Goal: Transaction & Acquisition: Obtain resource

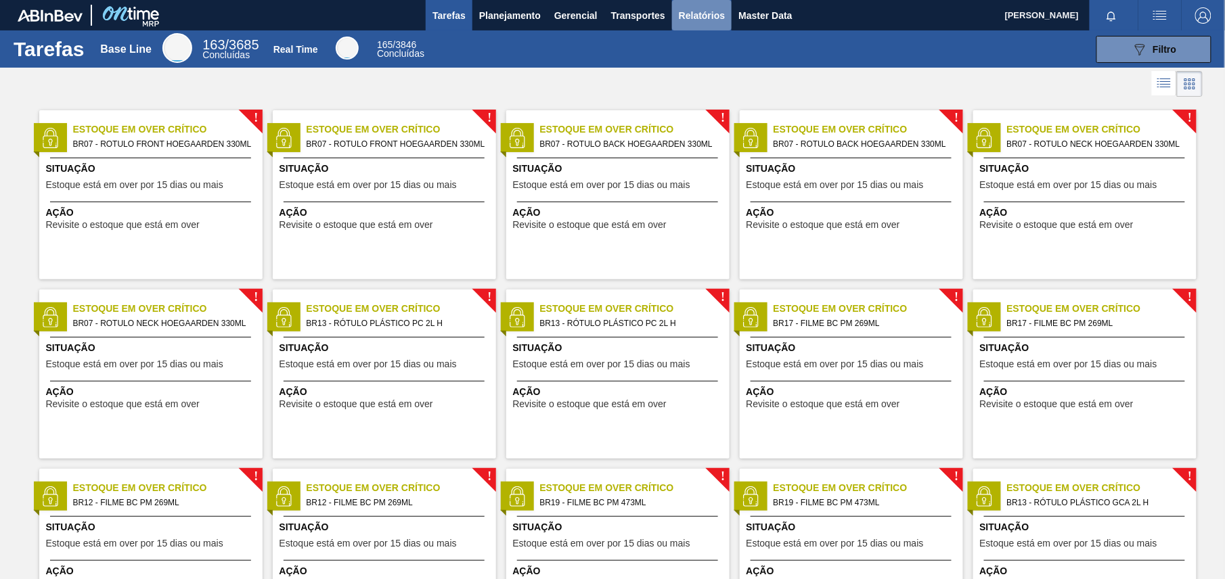
click at [681, 18] on span "Relatórios" at bounding box center [702, 15] width 46 height 16
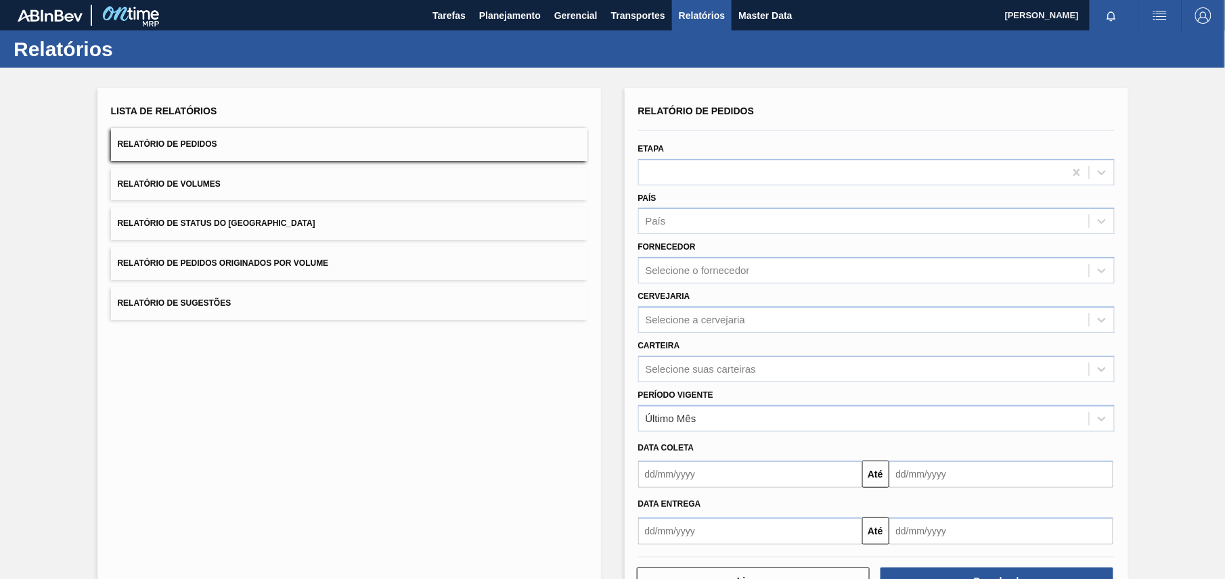
click at [679, 288] on div "Cervejaria Selecione a cervejaria" at bounding box center [876, 310] width 476 height 46
click at [702, 268] on div "Selecione o fornecedor" at bounding box center [698, 271] width 104 height 12
paste input "320622"
type input "320622"
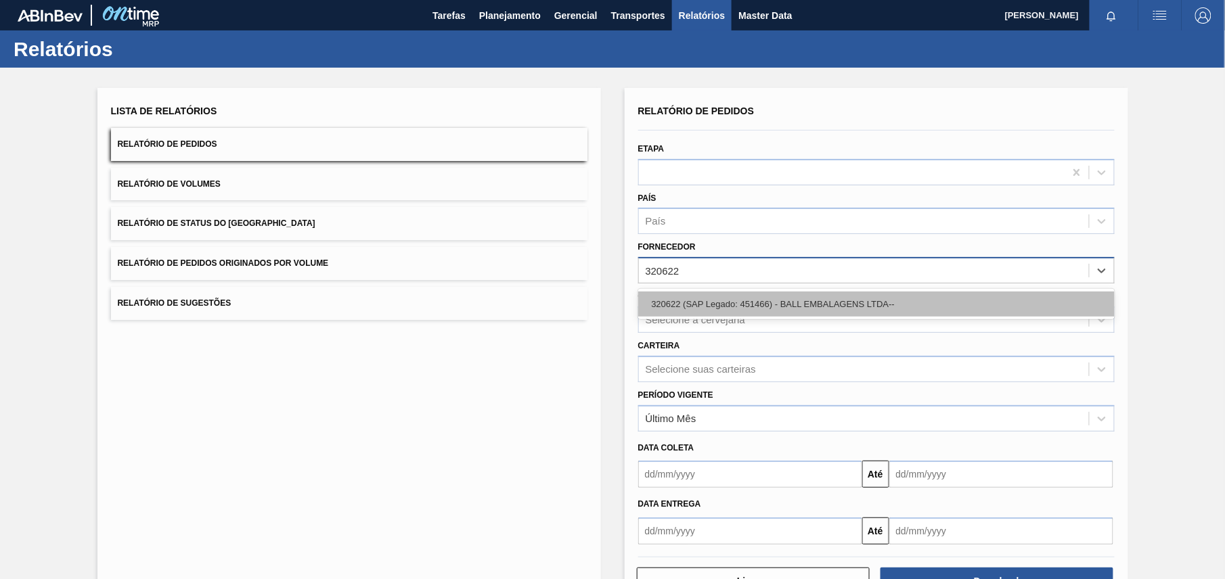
click at [705, 306] on div "320622 (SAP Legado: 451466) - BALL EMBALAGENS LTDA--" at bounding box center [876, 304] width 476 height 25
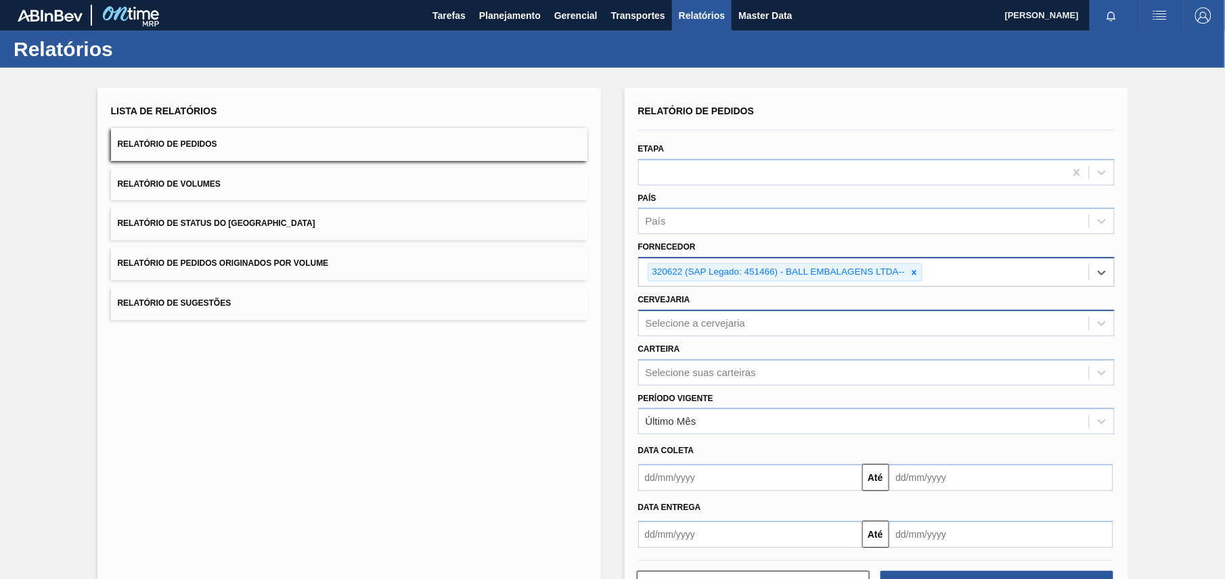
click at [737, 323] on div "Selecione a cervejaria" at bounding box center [696, 323] width 100 height 12
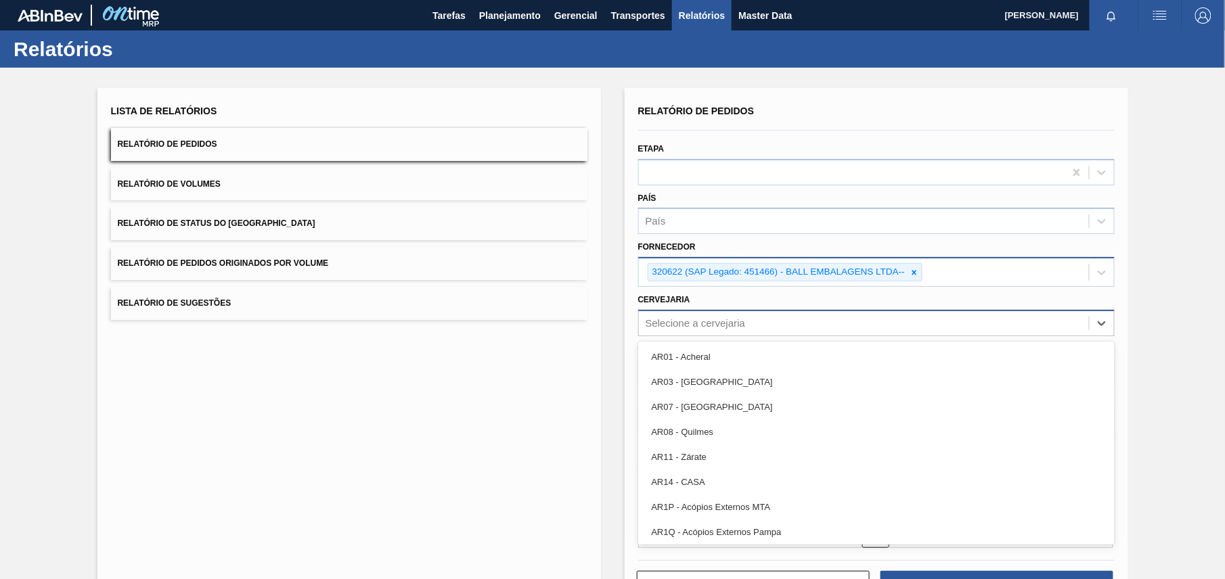
paste input "BR28"
type input "BR28"
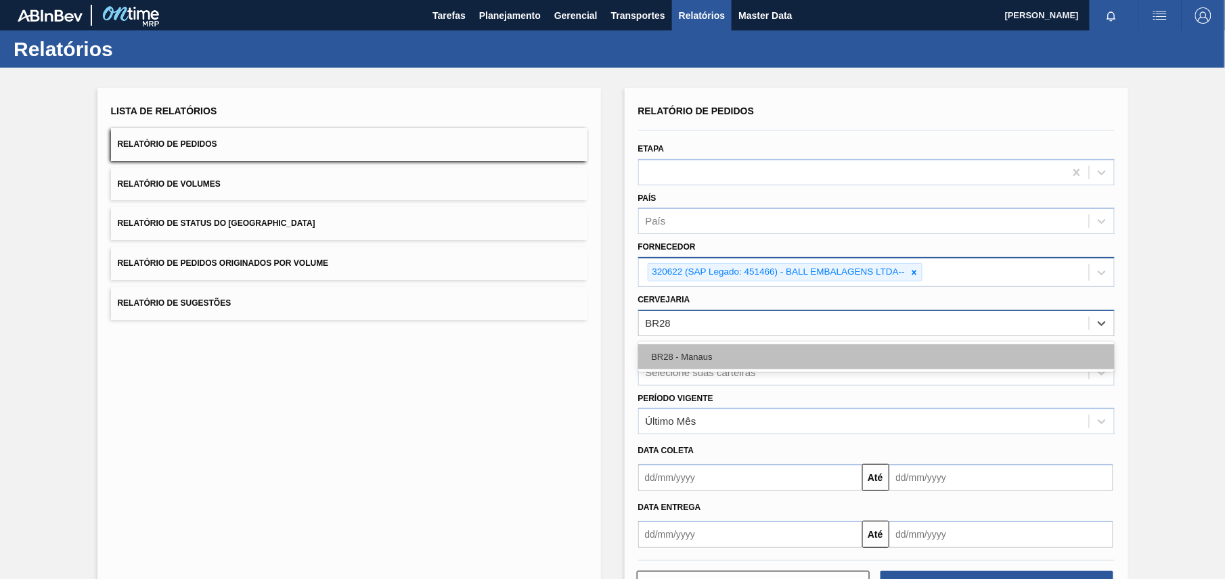
click at [731, 355] on div "BR28 - Manaus" at bounding box center [876, 356] width 476 height 25
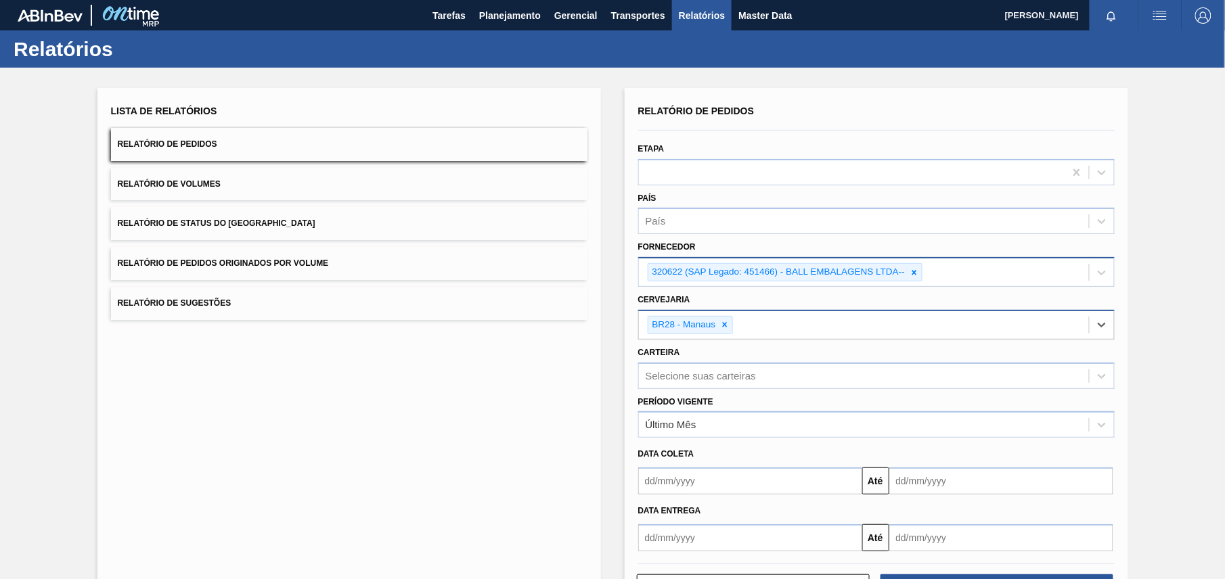
click at [1167, 336] on div "Lista de Relatórios Relatório de Pedidos Relatório de Volumes Relatório de Stat…" at bounding box center [612, 351] width 1225 height 566
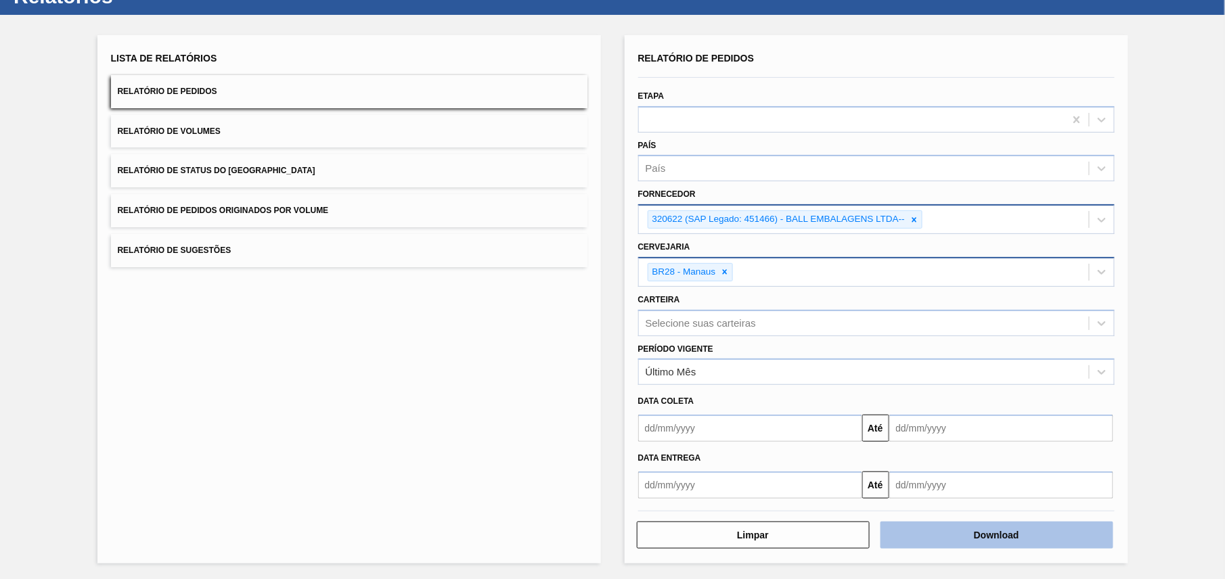
click at [1023, 526] on button "Download" at bounding box center [996, 535] width 233 height 27
drag, startPoint x: 1183, startPoint y: 172, endPoint x: 1141, endPoint y: 174, distance: 42.7
click at [1183, 172] on div "Lista de Relatórios Relatório de Pedidos Relatório de Volumes Relatório de Stat…" at bounding box center [612, 298] width 1225 height 566
click at [959, 545] on button "Download" at bounding box center [996, 535] width 233 height 27
click at [926, 540] on button "Download" at bounding box center [996, 535] width 233 height 27
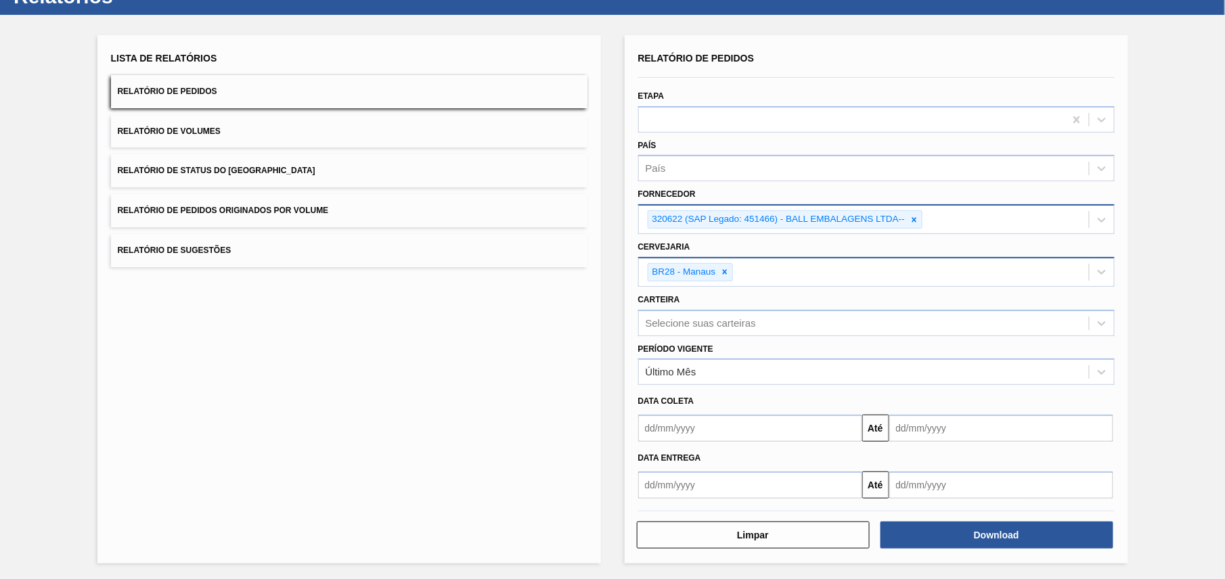
drag, startPoint x: 540, startPoint y: 359, endPoint x: 476, endPoint y: 275, distance: 105.3
click at [540, 359] on div "Lista de Relatórios Relatório de Pedidos Relatório de Volumes Relatório de Stat…" at bounding box center [348, 299] width 503 height 528
click at [910, 215] on icon at bounding box center [913, 219] width 9 height 9
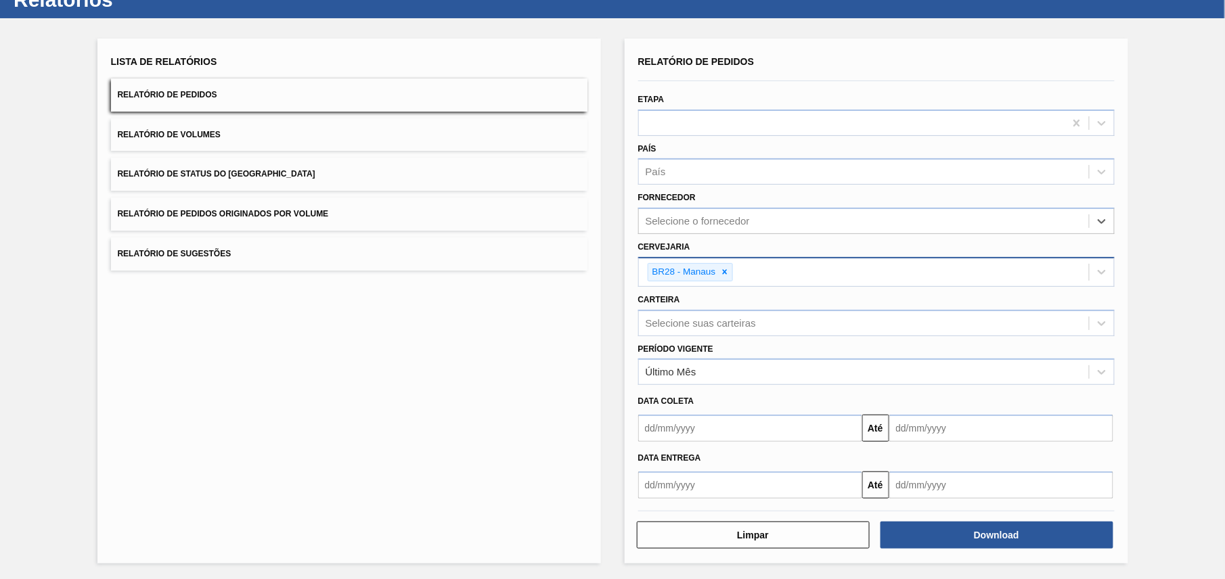
paste input "320622"
type input "320622"
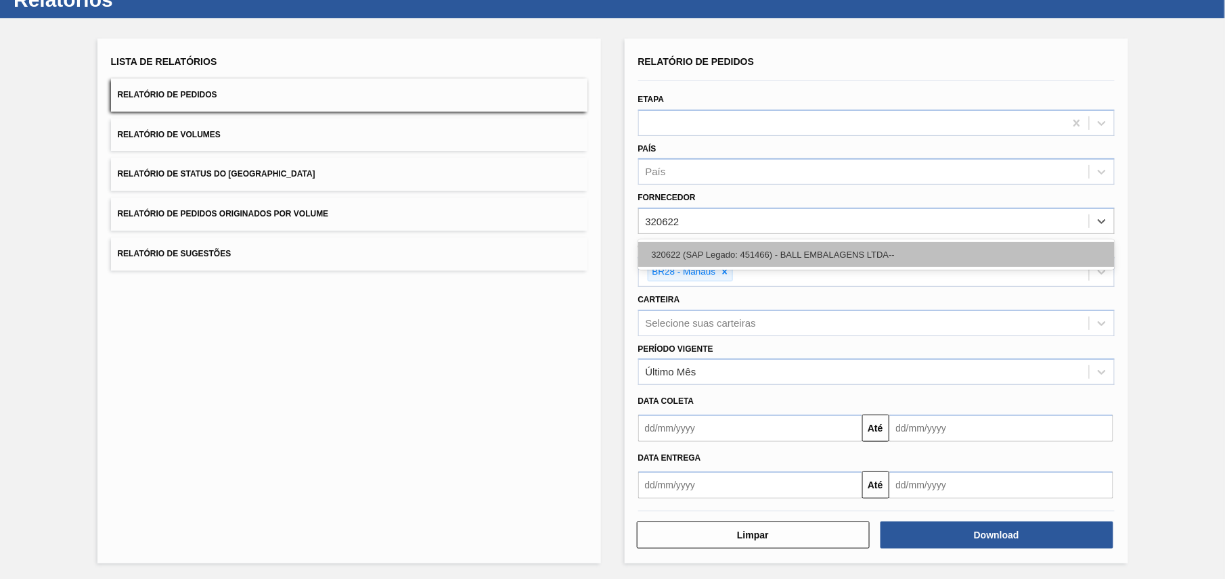
click at [752, 254] on div "320622 (SAP Legado: 451466) - BALL EMBALAGENS LTDA--" at bounding box center [876, 254] width 476 height 25
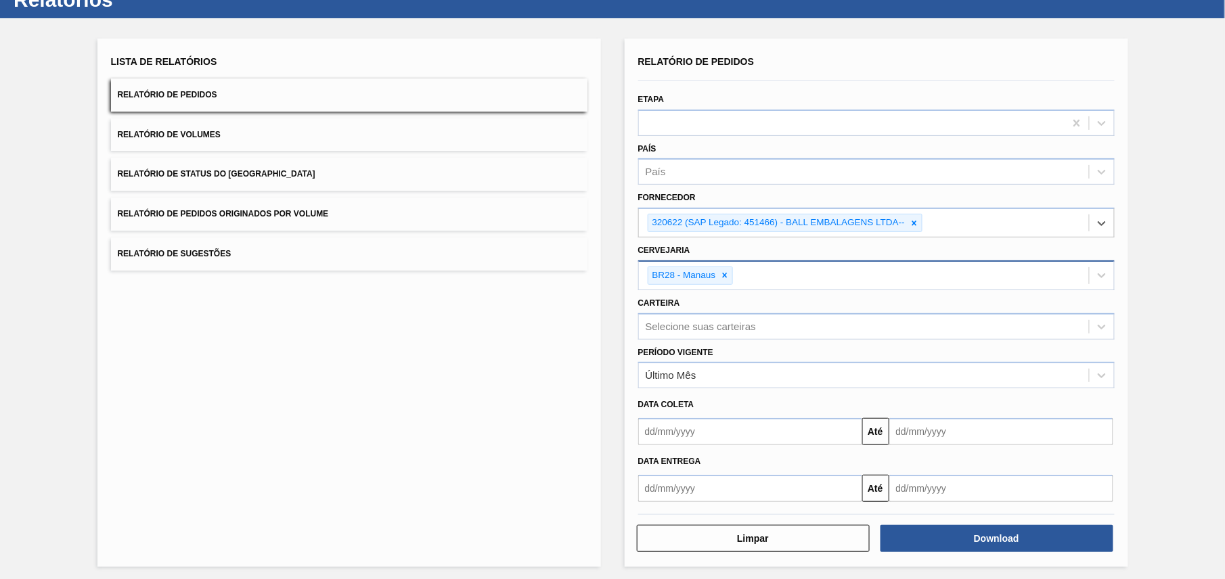
scroll to position [53, 0]
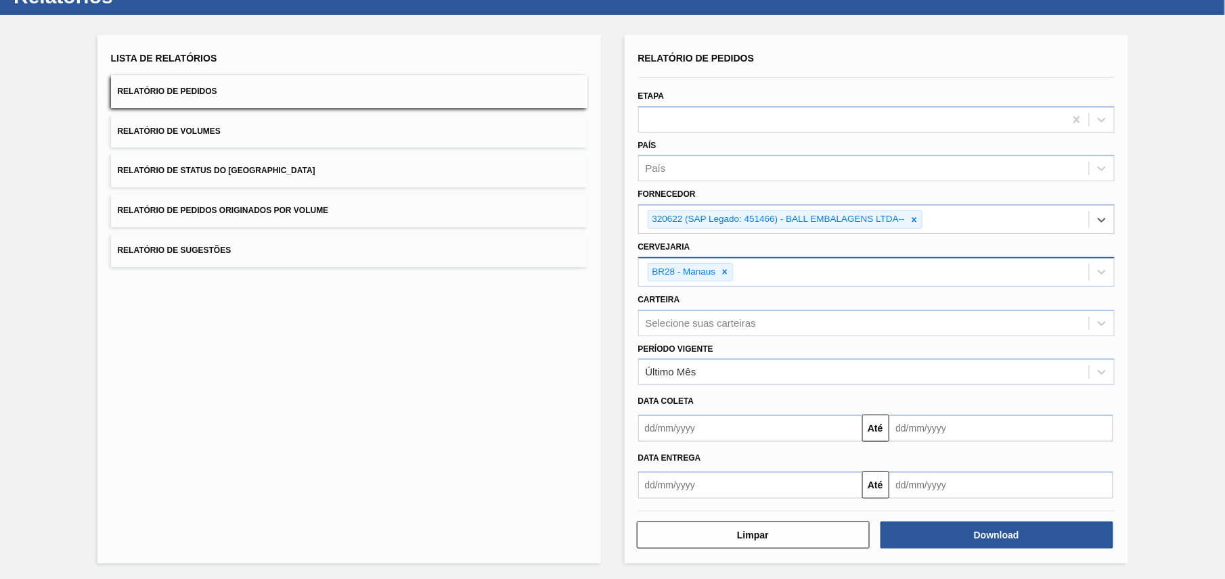
click at [797, 266] on div "BR28 - Manaus" at bounding box center [864, 272] width 450 height 28
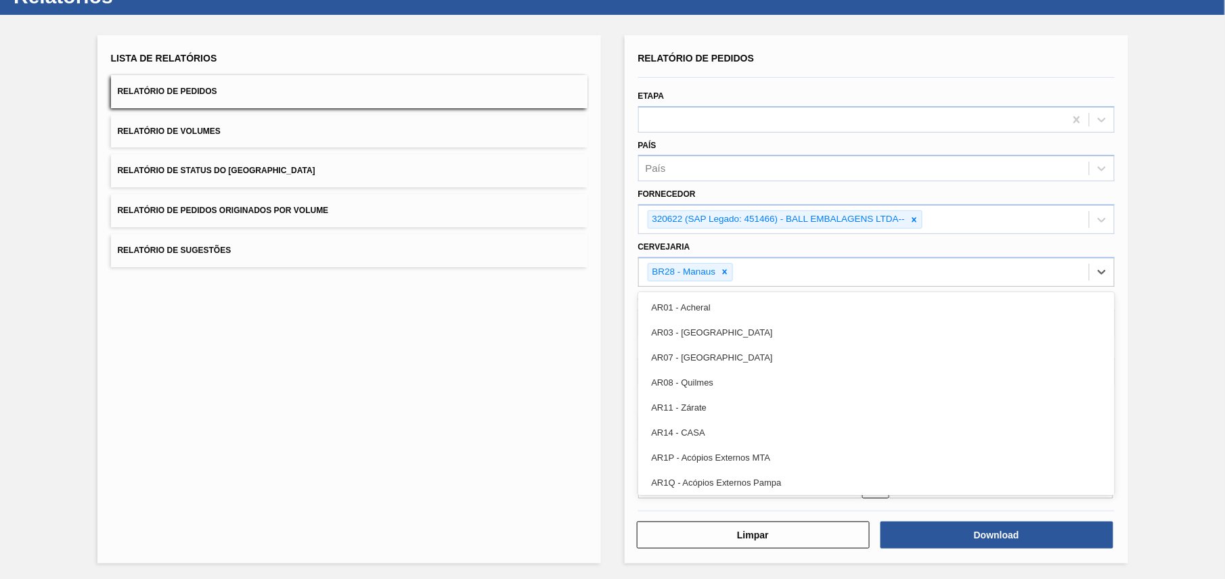
click at [849, 244] on div "Cervejaria option BR28 - Manaus, selected. option AR01 - Acheral focused, 1 of …" at bounding box center [876, 262] width 476 height 49
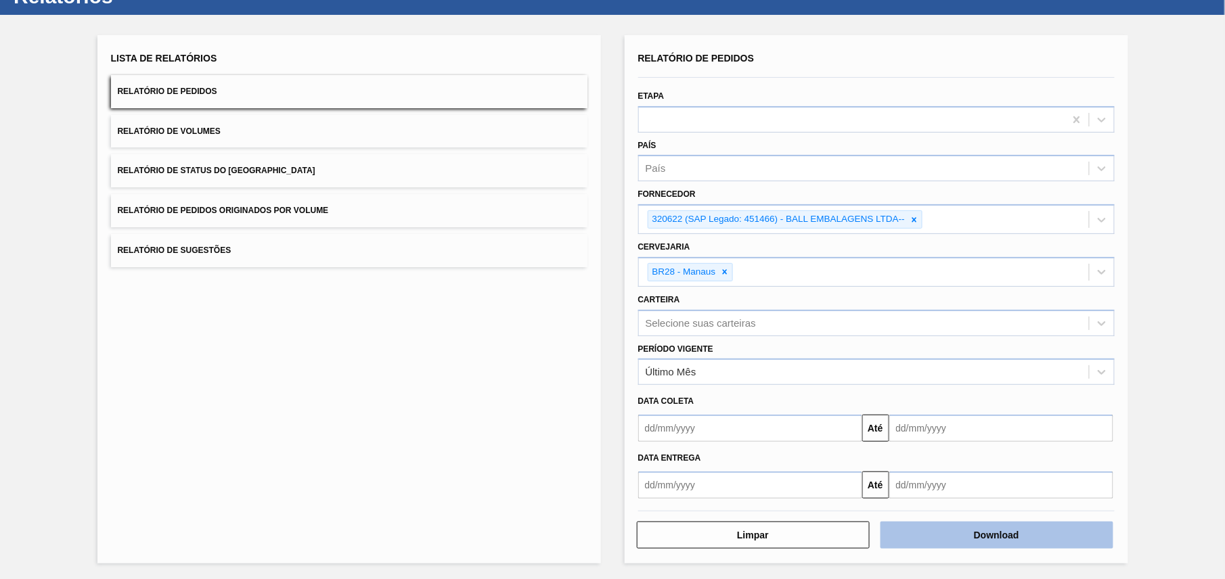
click at [1011, 536] on button "Download" at bounding box center [996, 535] width 233 height 27
